Goal: Task Accomplishment & Management: Manage account settings

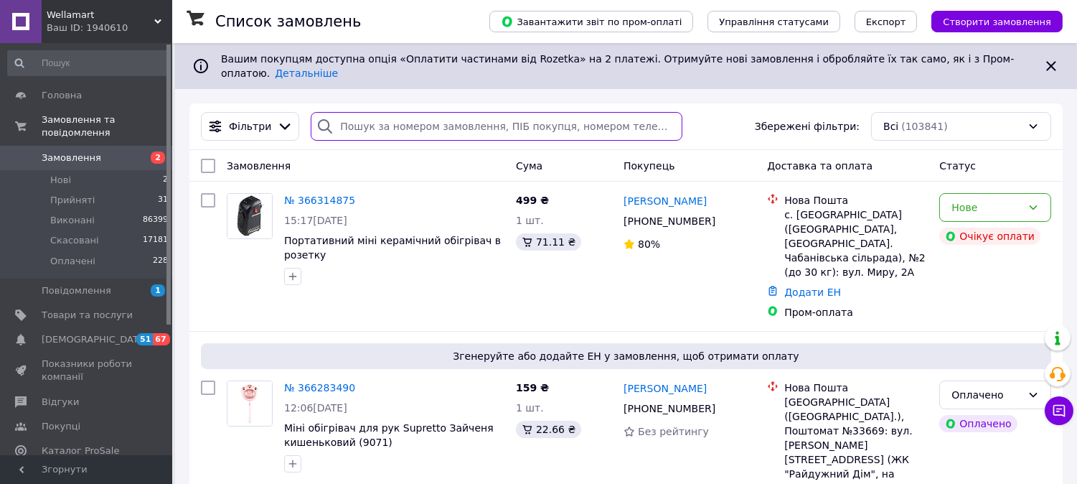
click at [406, 123] on input "search" at bounding box center [497, 126] width 372 height 29
paste input "0975426963"
type input "0975426963"
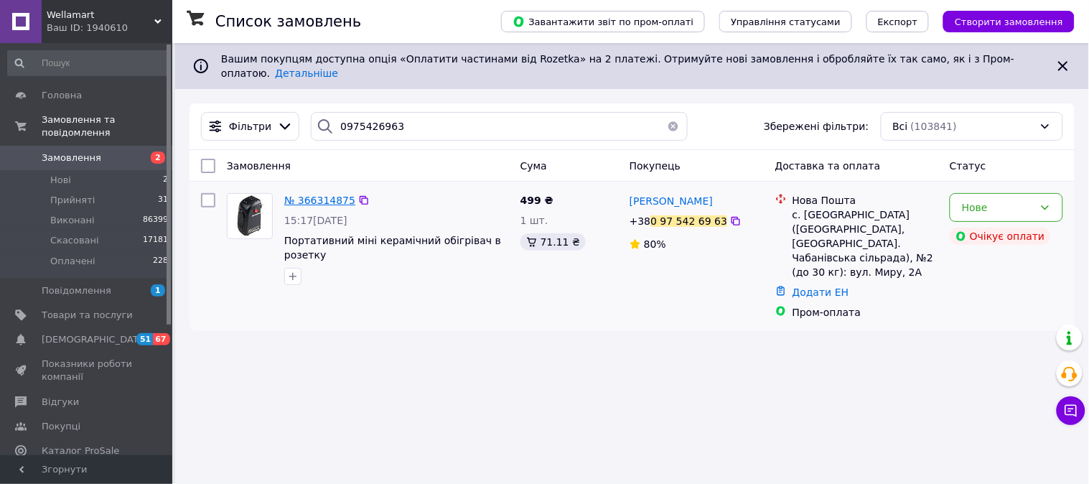
click at [326, 195] on span "№ 366314875" at bounding box center [319, 200] width 71 height 11
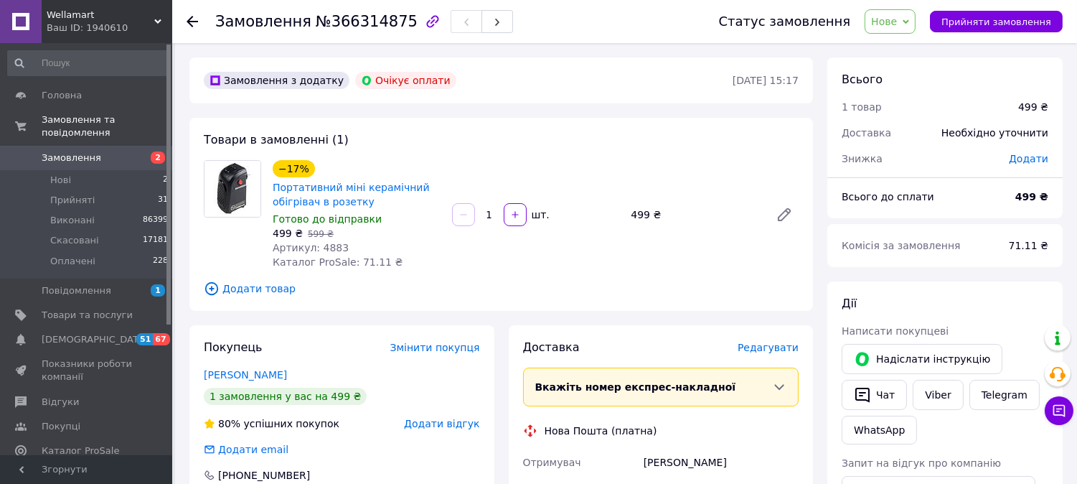
scroll to position [239, 0]
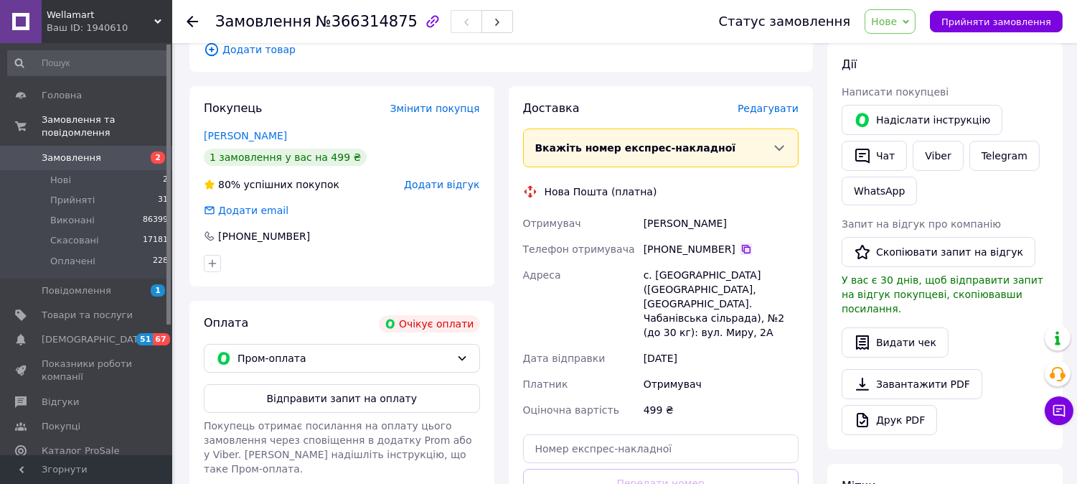
click at [741, 249] on icon at bounding box center [746, 248] width 11 height 11
click at [671, 273] on div "с. [GEOGRAPHIC_DATA] ([GEOGRAPHIC_DATA], [GEOGRAPHIC_DATA]. Чабанівська сільрад…" at bounding box center [721, 303] width 161 height 83
copy div "Новосілки"
drag, startPoint x: 698, startPoint y: 319, endPoint x: 646, endPoint y: 319, distance: 52.4
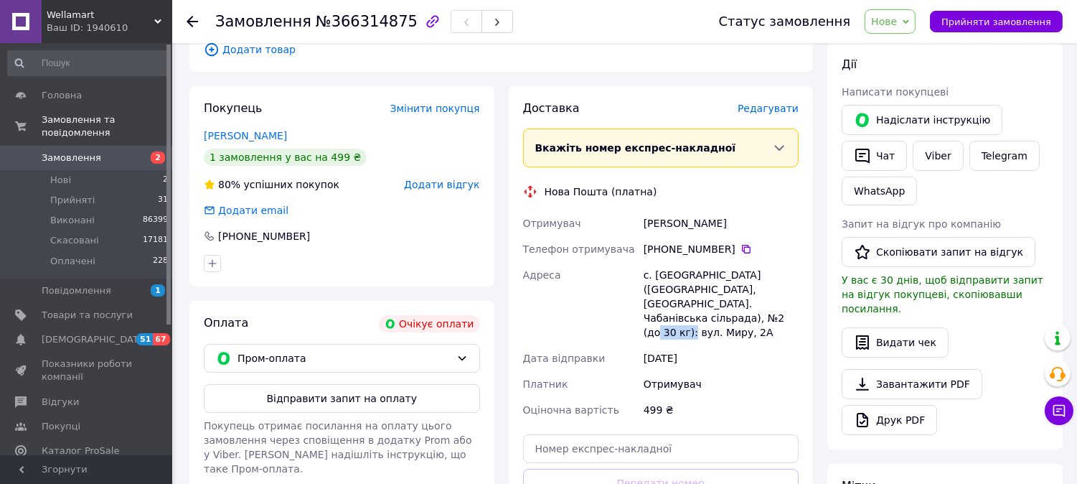
click at [646, 319] on div "с. [GEOGRAPHIC_DATA] ([GEOGRAPHIC_DATA], [GEOGRAPHIC_DATA]. Чабанівська сільрад…" at bounding box center [721, 303] width 161 height 83
copy div "Миру, 2А"
drag, startPoint x: 746, startPoint y: 217, endPoint x: 642, endPoint y: 224, distance: 104.3
click at [644, 223] on div "[PERSON_NAME]" at bounding box center [721, 223] width 161 height 26
copy div "[PERSON_NAME]"
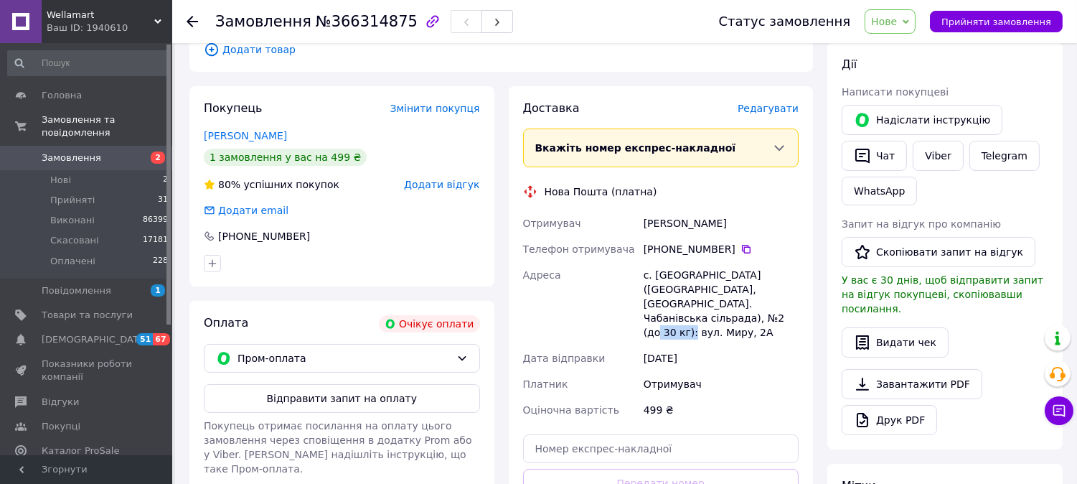
scroll to position [80, 0]
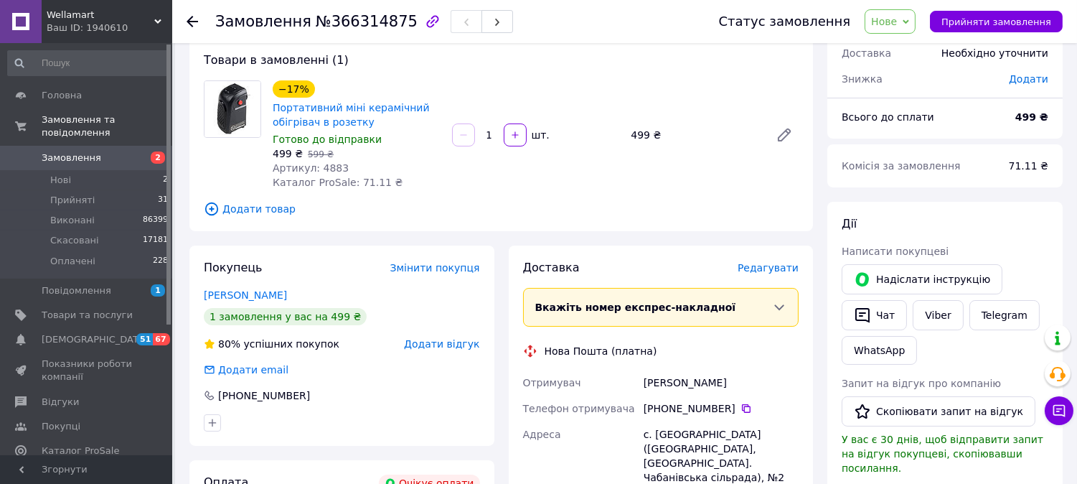
click at [327, 163] on span "Артикул: 4883" at bounding box center [311, 167] width 76 height 11
copy span "4883"
click at [365, 27] on span "№366314875" at bounding box center [367, 21] width 102 height 17
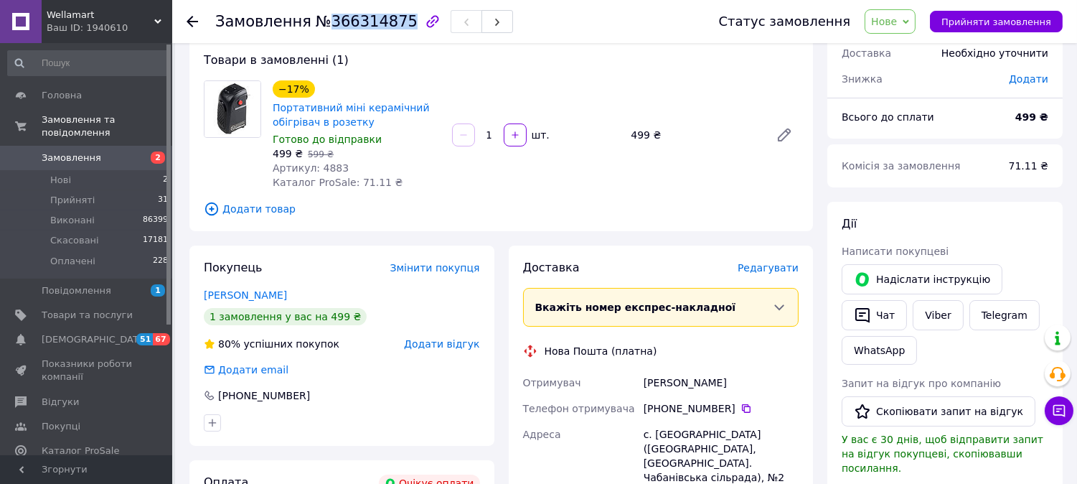
copy span "366314875"
click at [897, 20] on span "Нове" at bounding box center [884, 21] width 26 height 11
drag, startPoint x: 909, startPoint y: 44, endPoint x: 864, endPoint y: 88, distance: 62.9
click at [909, 45] on li "Прийнято" at bounding box center [899, 50] width 66 height 22
click at [905, 29] on span "Прийнято" at bounding box center [878, 21] width 77 height 24
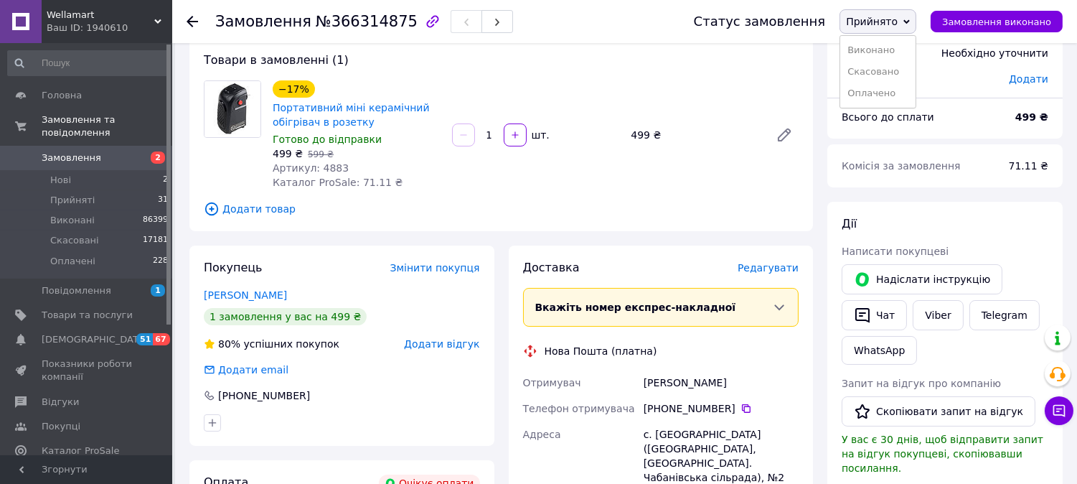
click at [891, 39] on ul "[PERSON_NAME] Оплачено" at bounding box center [878, 71] width 77 height 73
click at [893, 20] on span "Прийнято" at bounding box center [872, 21] width 52 height 11
click at [894, 53] on li "Виконано" at bounding box center [877, 50] width 75 height 22
